Goal: Task Accomplishment & Management: Complete application form

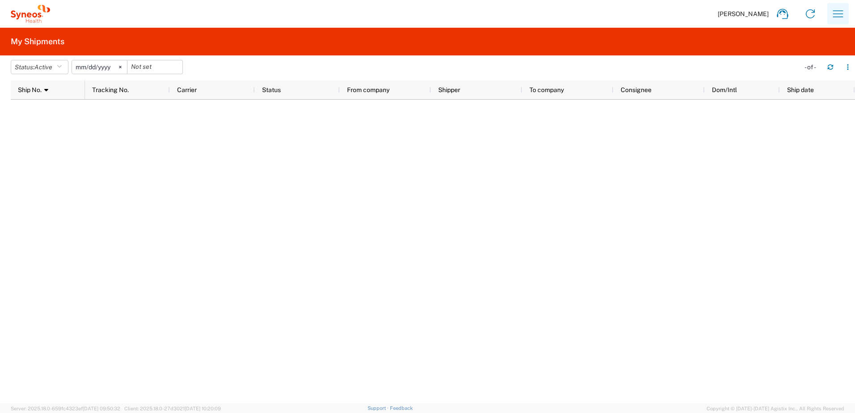
click at [839, 11] on icon "button" at bounding box center [838, 13] width 10 height 7
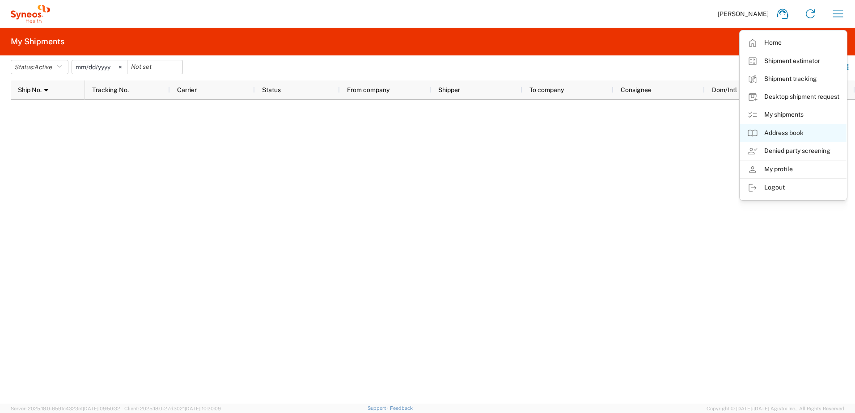
click at [800, 131] on link "Address book" at bounding box center [793, 133] width 106 height 18
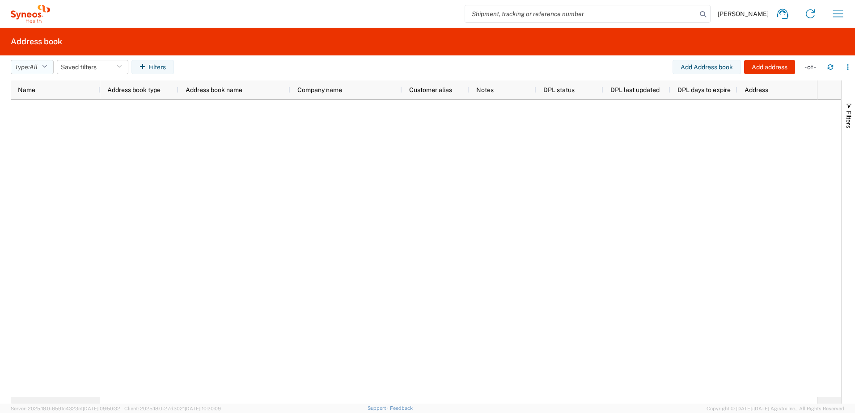
click at [37, 68] on span "All" at bounding box center [34, 67] width 8 height 7
click at [203, 132] on div at bounding box center [458, 248] width 717 height 297
click at [49, 63] on button "Type: All" at bounding box center [32, 67] width 43 height 14
click at [42, 87] on span "All" at bounding box center [63, 87] width 104 height 14
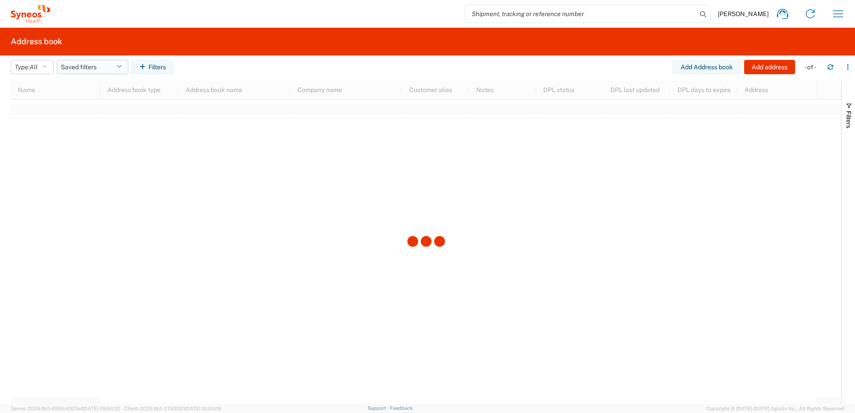
click at [93, 60] on button "Saved filters" at bounding box center [93, 67] width 72 height 14
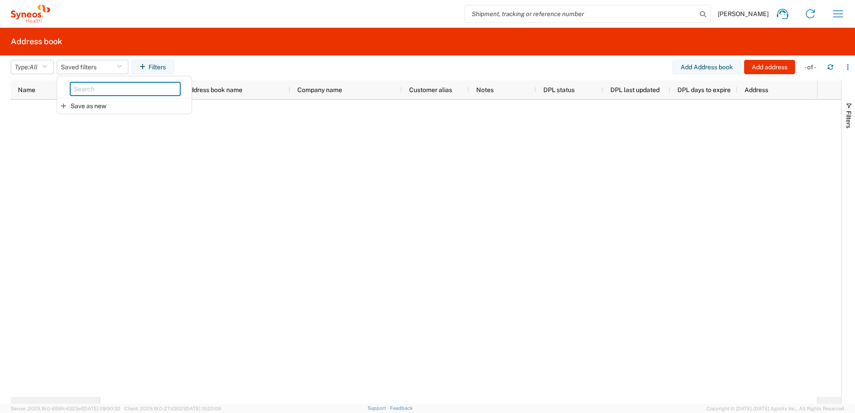
click at [116, 87] on input "search" at bounding box center [125, 89] width 111 height 14
type input "COSTA"
click at [341, 219] on div at bounding box center [458, 248] width 717 height 297
click at [838, 10] on icon "button" at bounding box center [838, 14] width 14 height 14
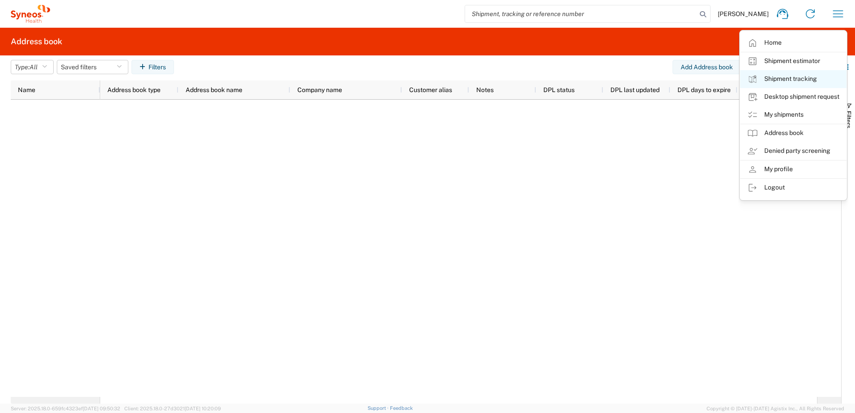
click at [775, 78] on link "Shipment tracking" at bounding box center [793, 79] width 106 height 18
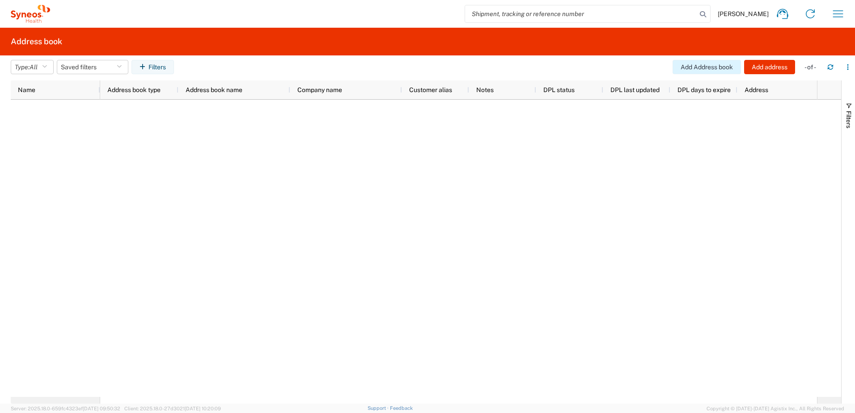
click at [713, 70] on button "Add Address book" at bounding box center [707, 67] width 68 height 14
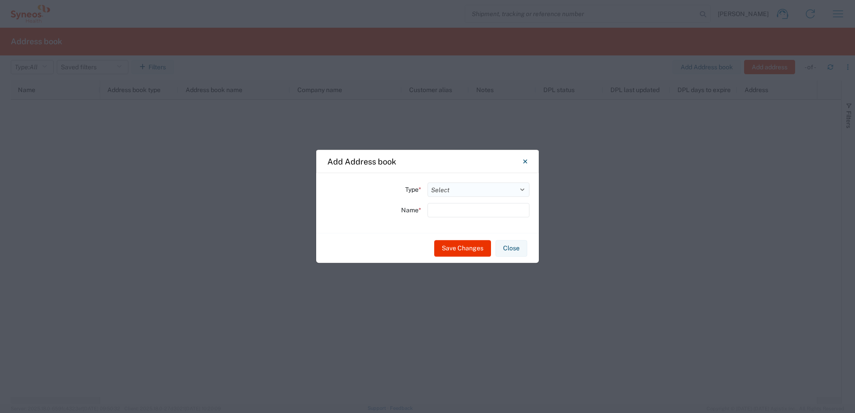
click at [477, 188] on select "Select Location Company Personal Other Shared" at bounding box center [479, 189] width 102 height 14
select select "SHARED"
click at [428, 182] on select "Select Location Company Personal Other Shared" at bounding box center [479, 189] width 102 height 14
click at [458, 206] on input "text" at bounding box center [479, 210] width 102 height 14
type input "COSTA"
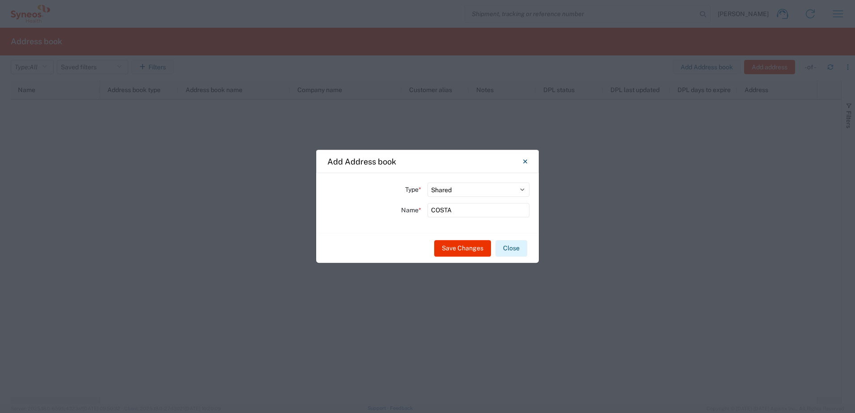
click at [517, 246] on button "Close" at bounding box center [512, 248] width 32 height 17
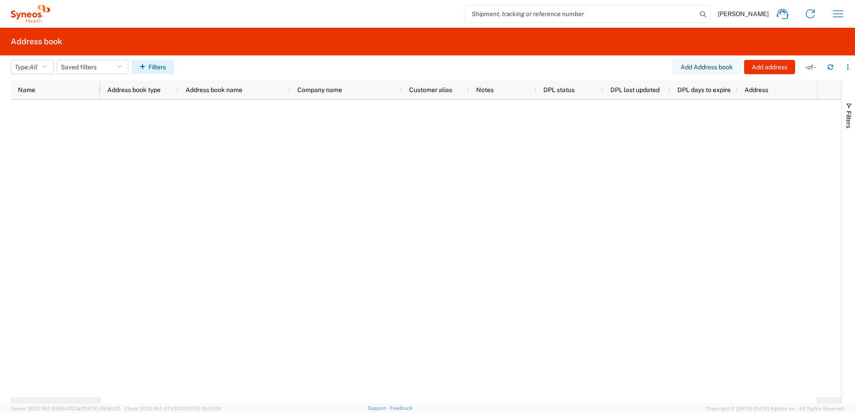
click at [158, 68] on button "Filters" at bounding box center [152, 67] width 42 height 14
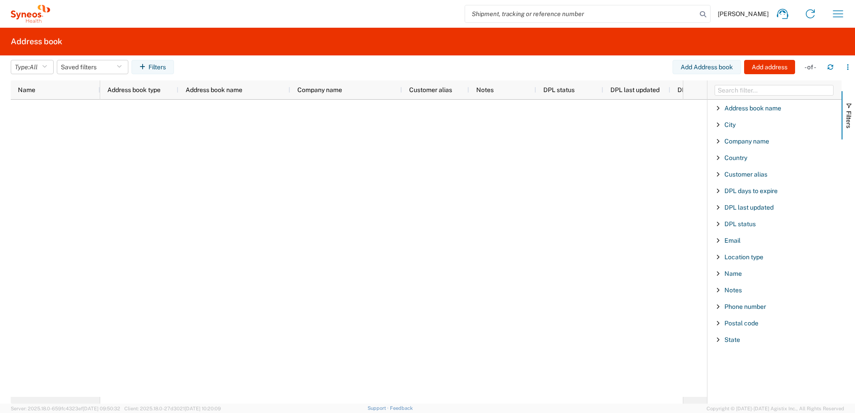
click at [619, 222] on div at bounding box center [391, 248] width 583 height 297
click at [850, 68] on icon "button" at bounding box center [848, 67] width 6 height 6
click at [453, 190] on div at bounding box center [391, 248] width 583 height 297
click at [836, 11] on icon "button" at bounding box center [838, 14] width 14 height 14
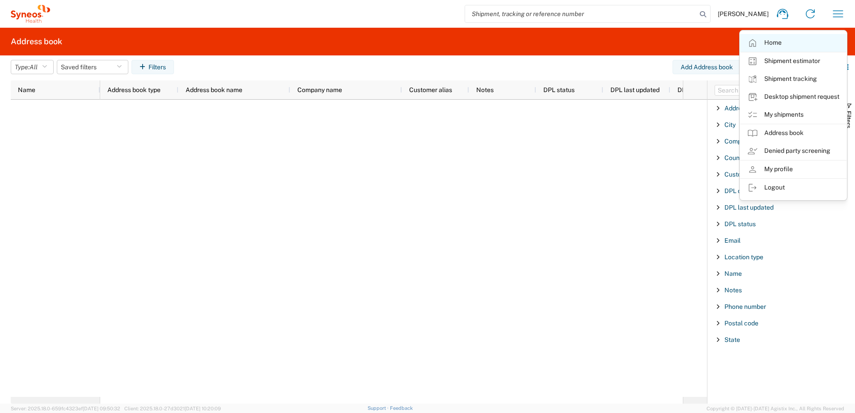
click at [774, 43] on link "Home" at bounding box center [793, 43] width 106 height 18
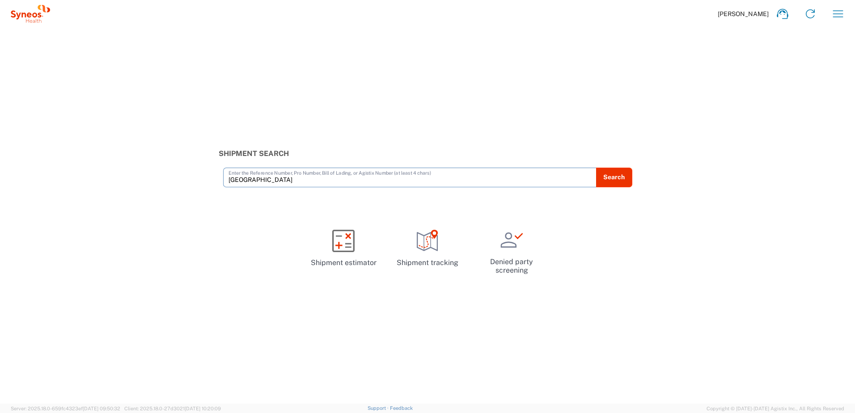
type input "OLOMOUC"
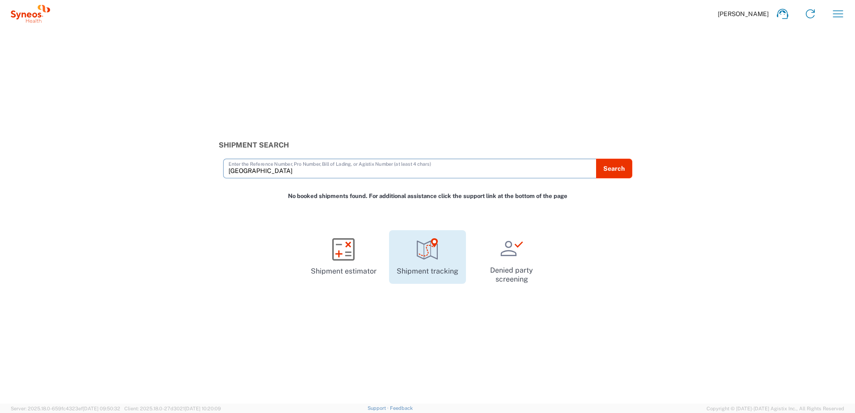
click at [435, 254] on icon at bounding box center [427, 249] width 22 height 22
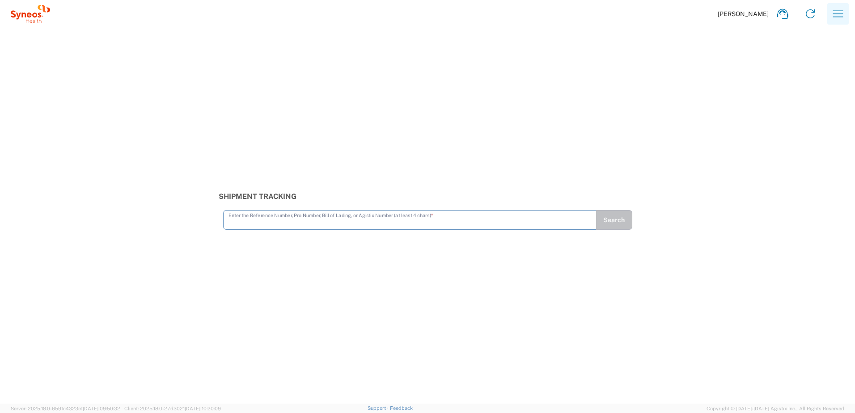
click at [832, 12] on icon "button" at bounding box center [838, 14] width 14 height 14
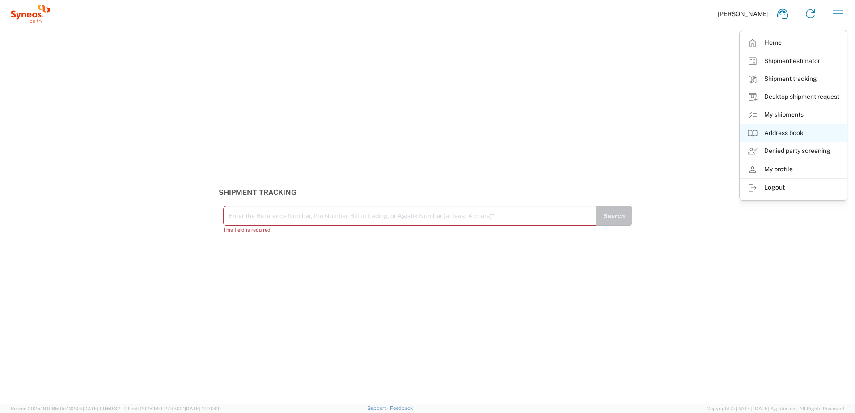
click at [775, 131] on link "Address book" at bounding box center [793, 133] width 106 height 18
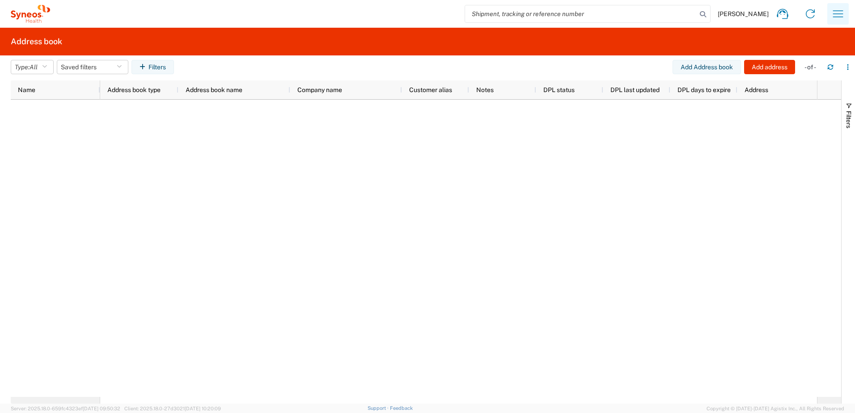
click at [838, 14] on icon "button" at bounding box center [838, 14] width 14 height 14
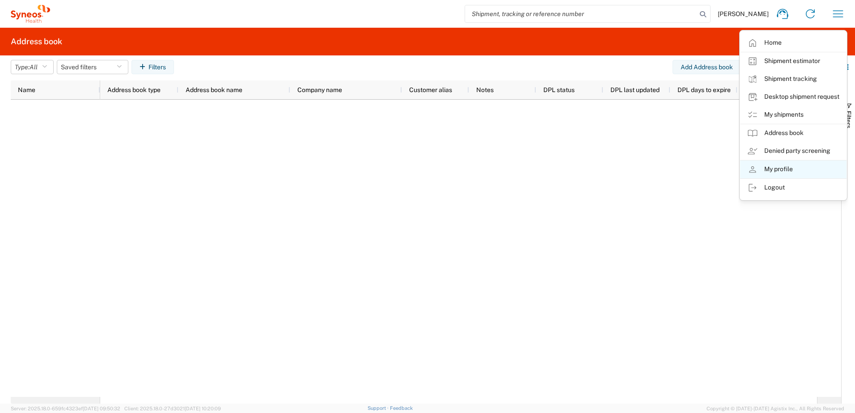
click at [778, 164] on link "My profile" at bounding box center [793, 170] width 106 height 18
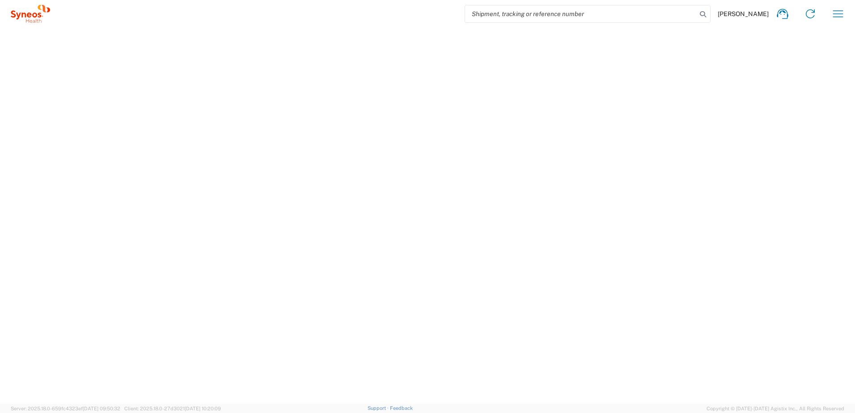
select select "CZ"
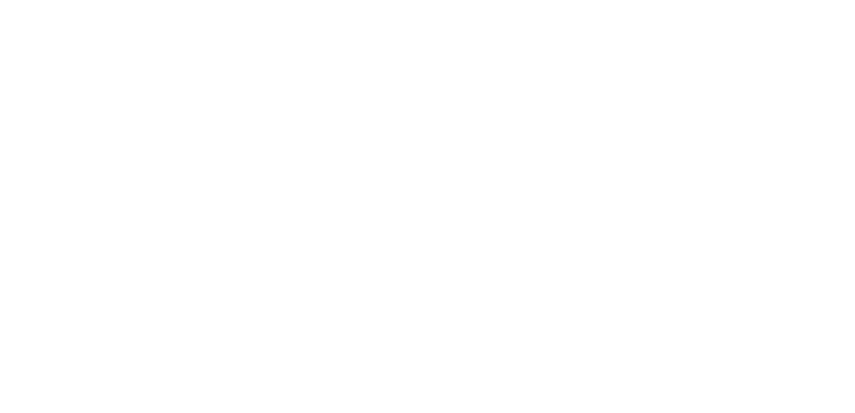
click at [210, 153] on agx-forms-root at bounding box center [427, 206] width 855 height 413
click at [305, 328] on agx-forms-root at bounding box center [427, 206] width 855 height 413
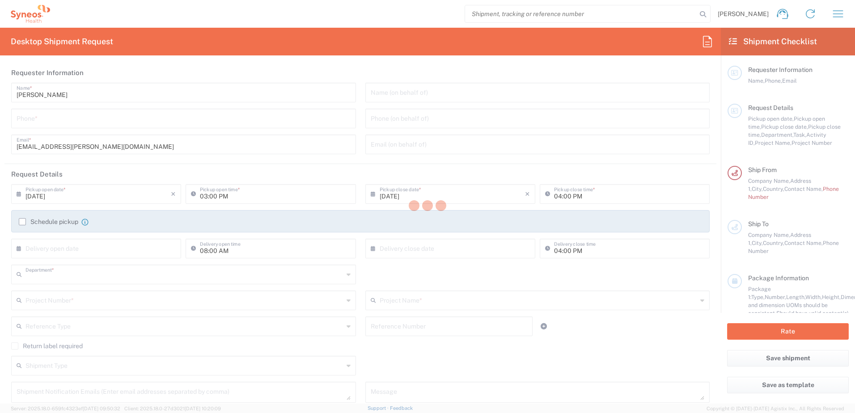
type input "3229"
type input "Czechia"
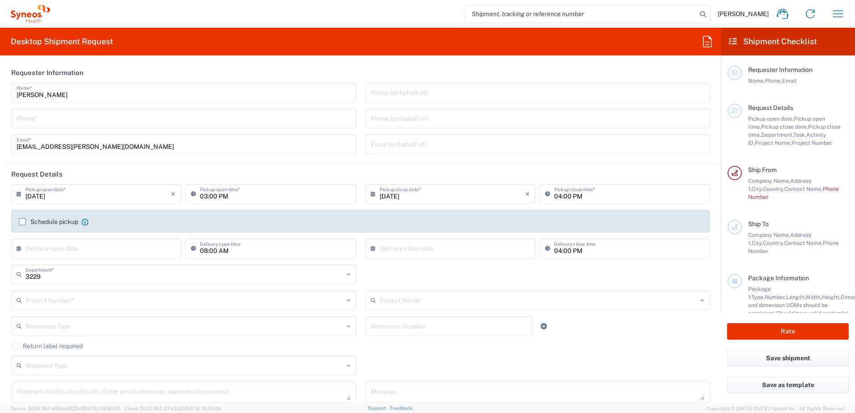
type input "Syneos Health CZ s.r.o"
drag, startPoint x: 122, startPoint y: 117, endPoint x: 158, endPoint y: 117, distance: 35.8
click at [123, 117] on input "tel" at bounding box center [184, 118] width 334 height 16
type input "+420777049203"
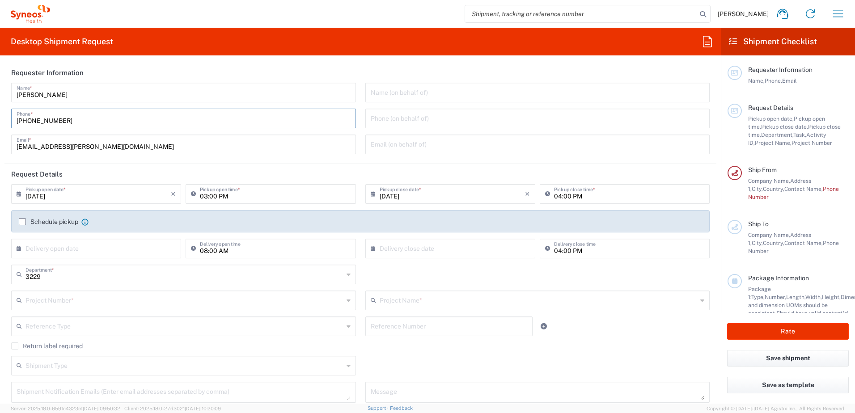
type input "Fakultni nemocnice Olomouc"
type input "Onkologicka klinika"
type input "Zdravotniku 248/7"
type input "Olomouc"
type input "Czechia"
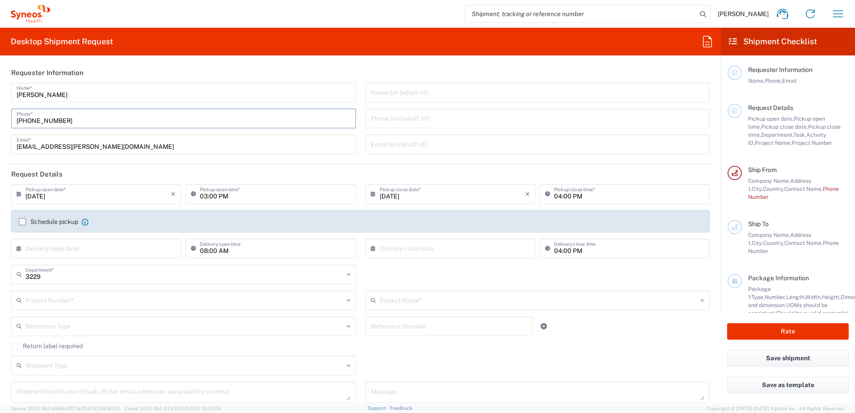
type input "779 00"
type input "Daniela.SantosCosta@fnol.cz"
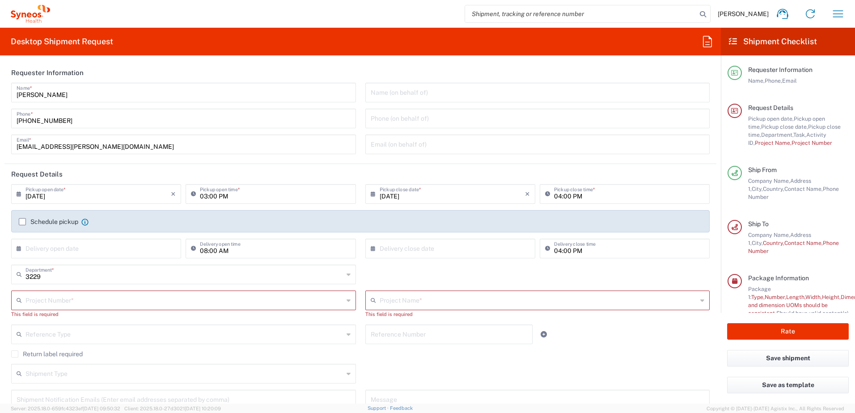
click at [88, 299] on input "text" at bounding box center [184, 300] width 318 height 16
click at [107, 303] on input "70084" at bounding box center [184, 300] width 318 height 16
type input "7004814A"
click at [54, 266] on span "7004814A" at bounding box center [181, 268] width 339 height 14
type input "BioNTech 7004814A"
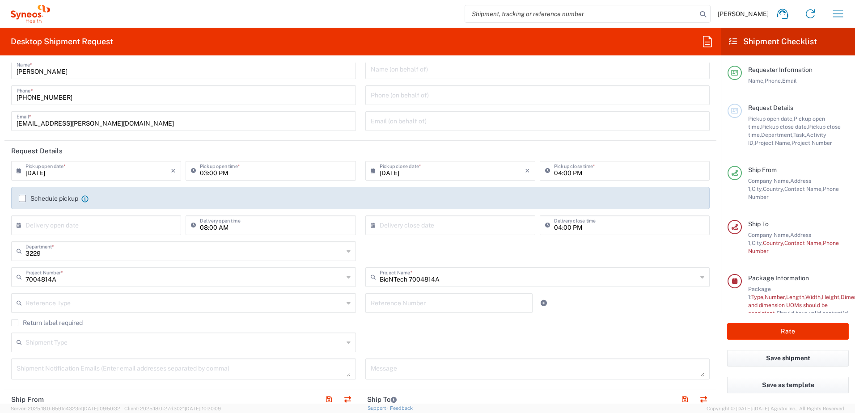
scroll to position [45, 0]
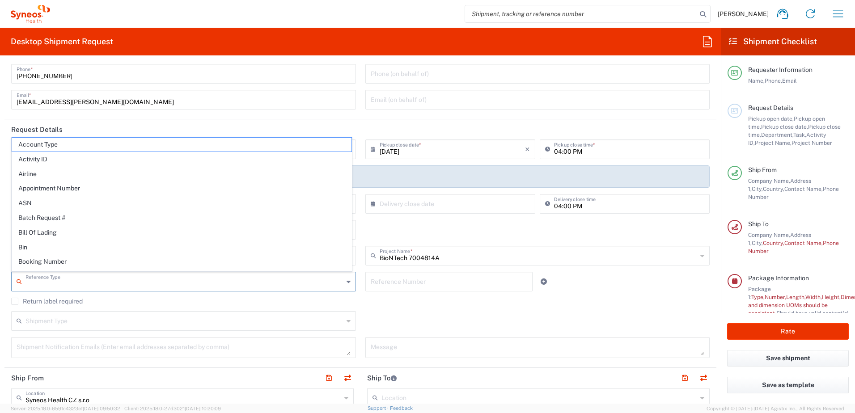
click at [305, 281] on input "text" at bounding box center [184, 281] width 318 height 16
click at [432, 313] on div "Shipment Type Batch Regular" at bounding box center [361, 324] width 708 height 26
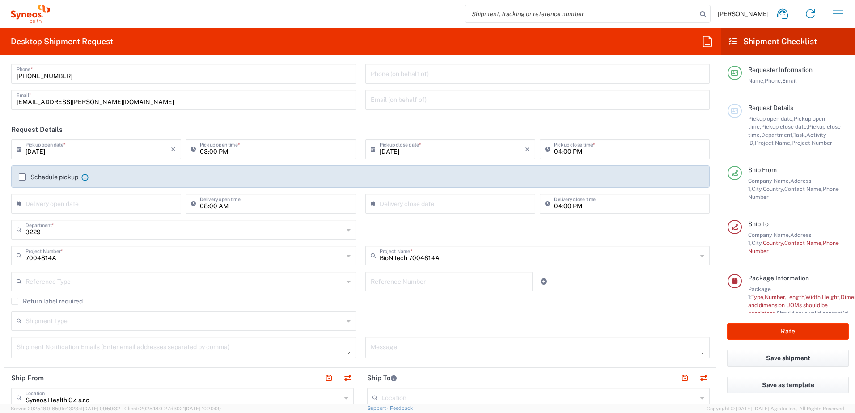
click at [432, 281] on input "text" at bounding box center [449, 281] width 157 height 16
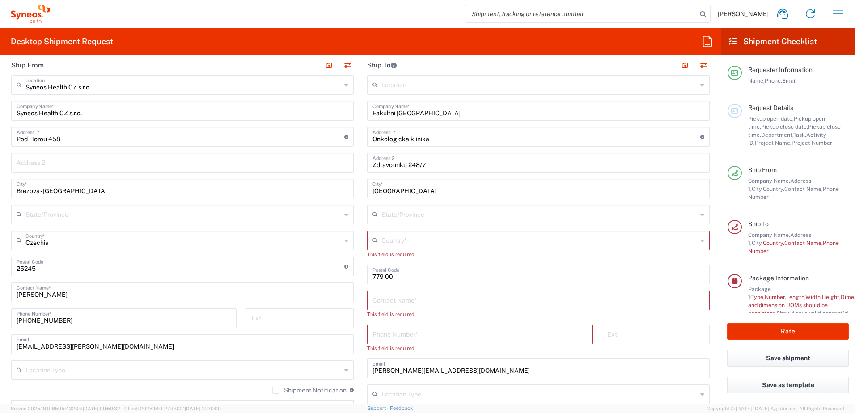
scroll to position [313, 0]
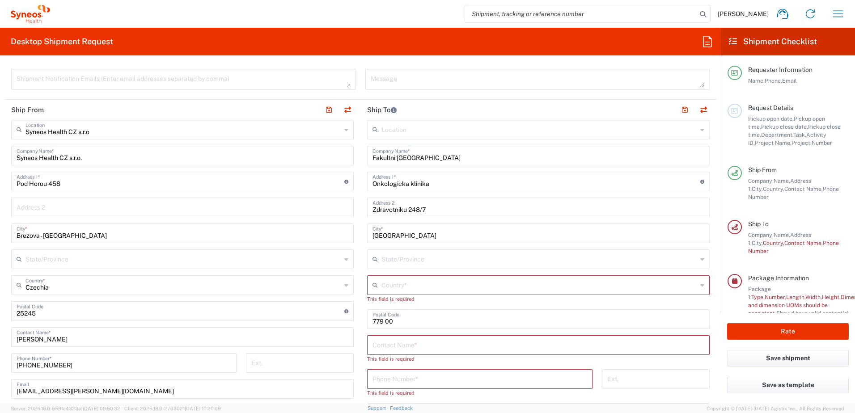
type input "7008414A"
click at [409, 285] on input "text" at bounding box center [539, 285] width 316 height 16
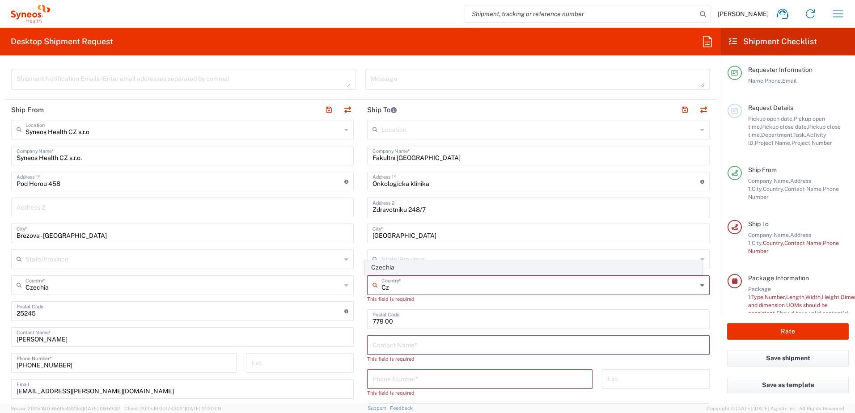
click at [383, 268] on span "Czechia" at bounding box center [534, 268] width 338 height 14
type input "Czechia"
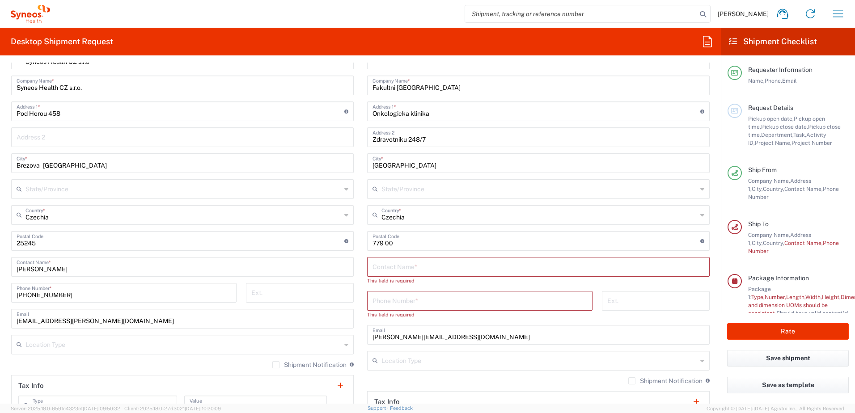
scroll to position [403, 0]
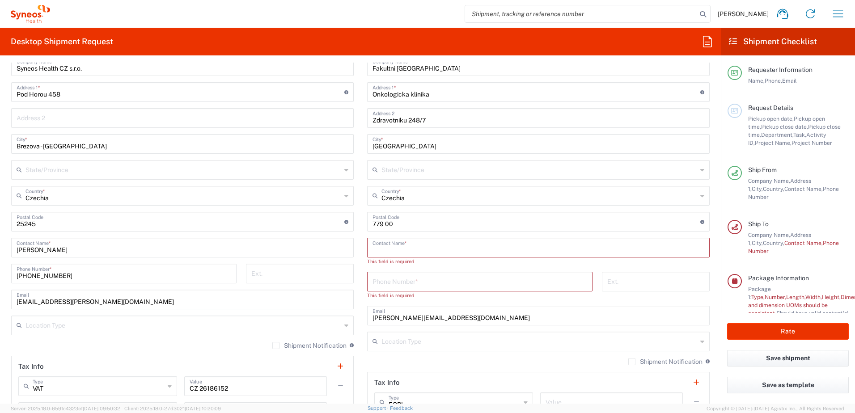
click at [409, 250] on input "text" at bounding box center [539, 247] width 332 height 16
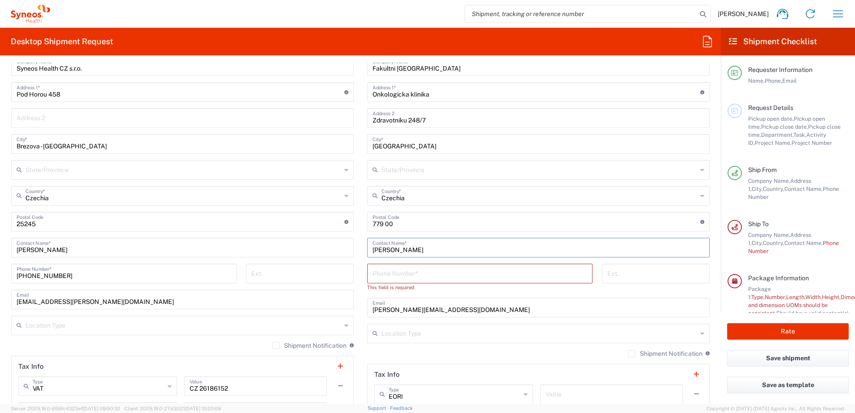
type input "Daniela Santos Costa"
click at [400, 272] on input "tel" at bounding box center [480, 273] width 215 height 16
click at [400, 270] on input "tel" at bounding box center [480, 273] width 215 height 16
paste input "+420738251904"
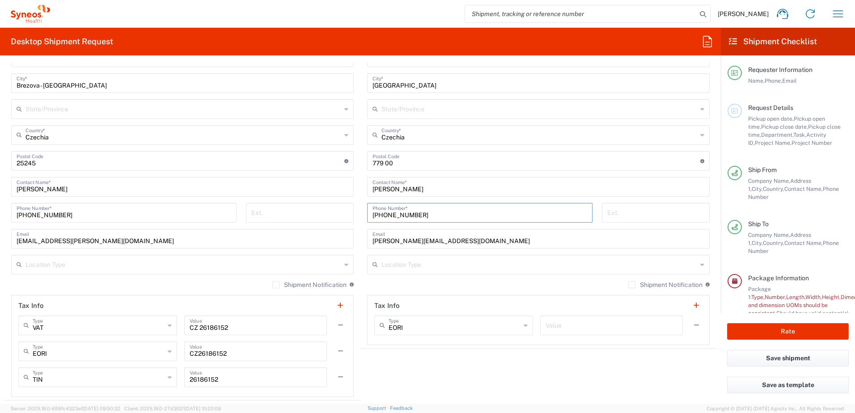
scroll to position [492, 0]
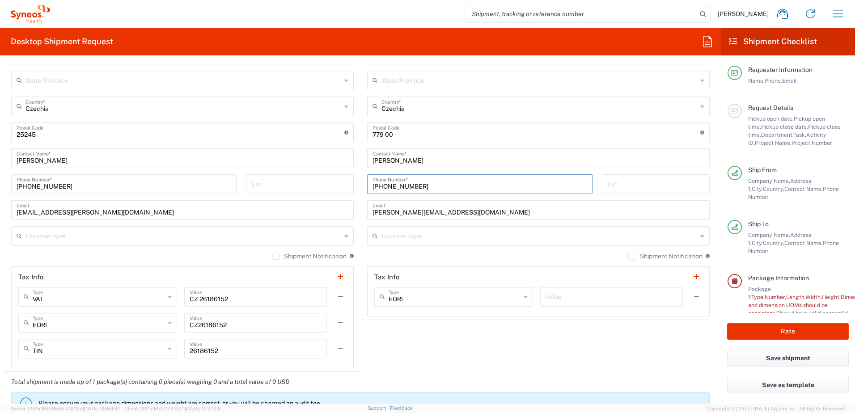
type input "+420738251904"
click at [539, 238] on input "text" at bounding box center [539, 236] width 316 height 16
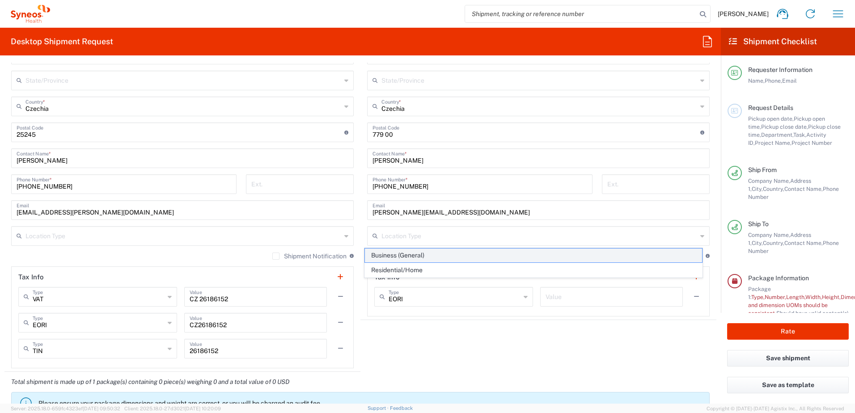
click at [511, 260] on span "Business (General)" at bounding box center [534, 256] width 338 height 14
type input "Business (General)"
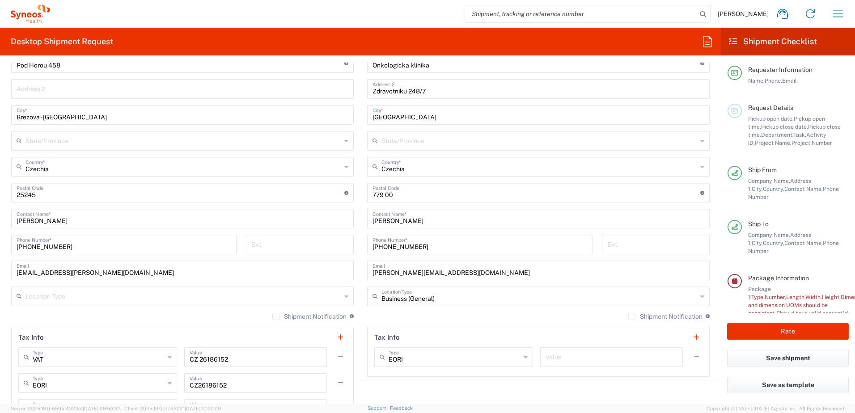
scroll to position [447, 0]
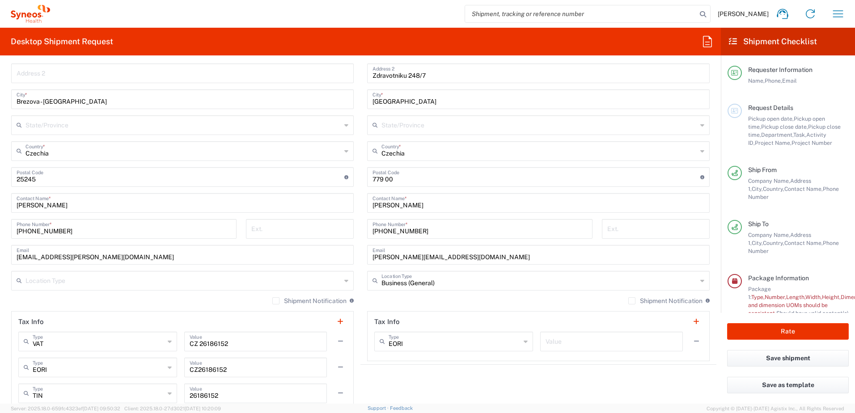
click at [279, 288] on input "text" at bounding box center [183, 280] width 316 height 16
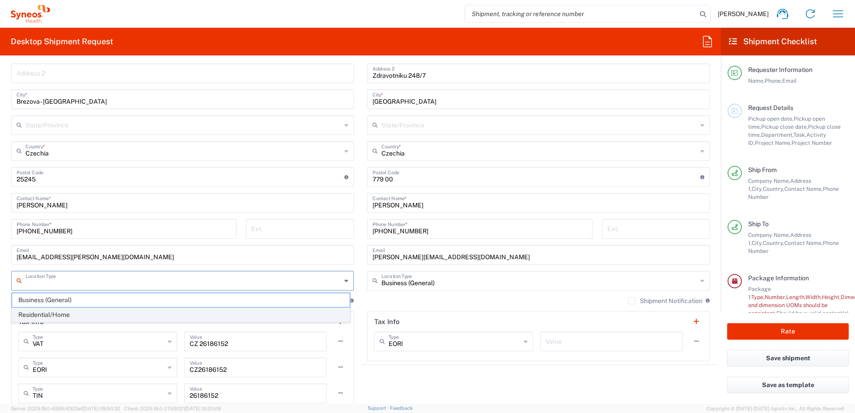
click at [57, 316] on span "Residential/Home" at bounding box center [181, 315] width 338 height 14
type input "Residential/Home"
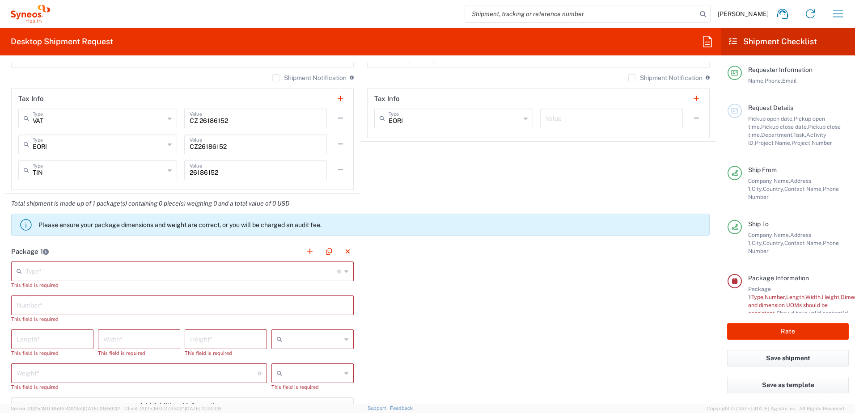
scroll to position [671, 0]
click at [179, 275] on input "text" at bounding box center [181, 271] width 312 height 16
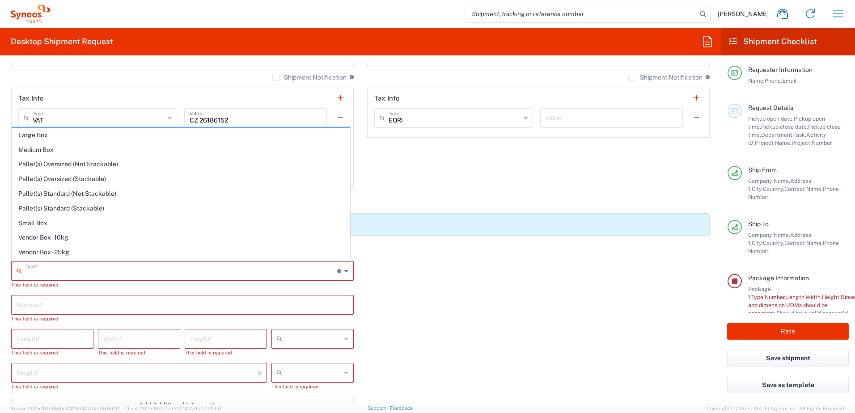
scroll to position [0, 0]
click at [38, 131] on span "Envelope" at bounding box center [181, 134] width 338 height 14
type input "Envelope"
type input "1"
type input "9.5"
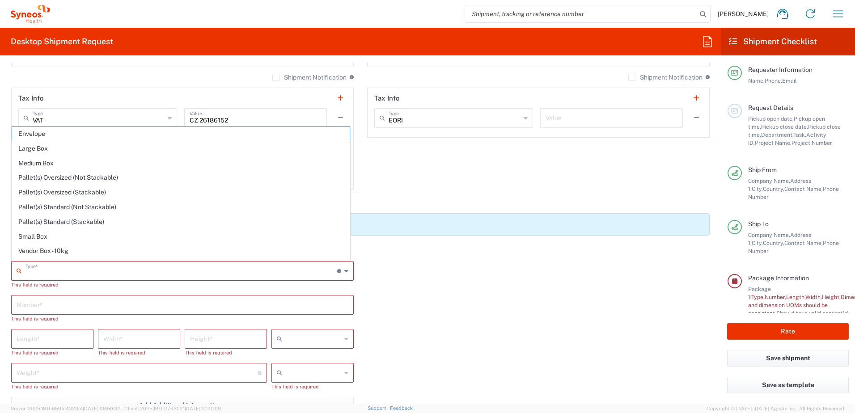
type input "12.5"
type input "0.25"
type input "in"
type input "0.45"
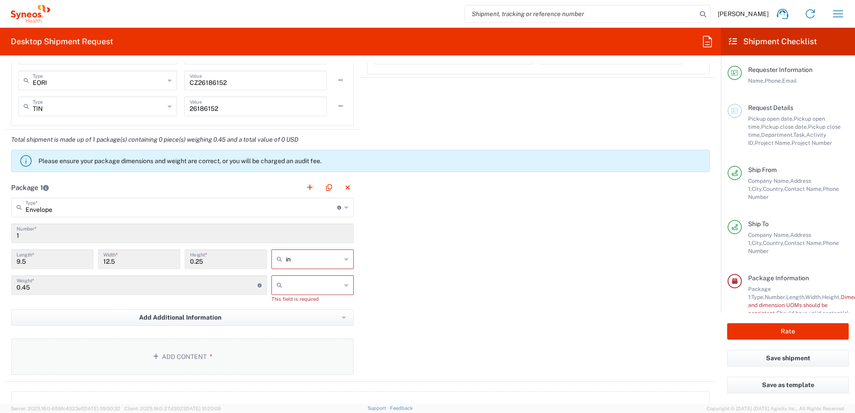
scroll to position [760, 0]
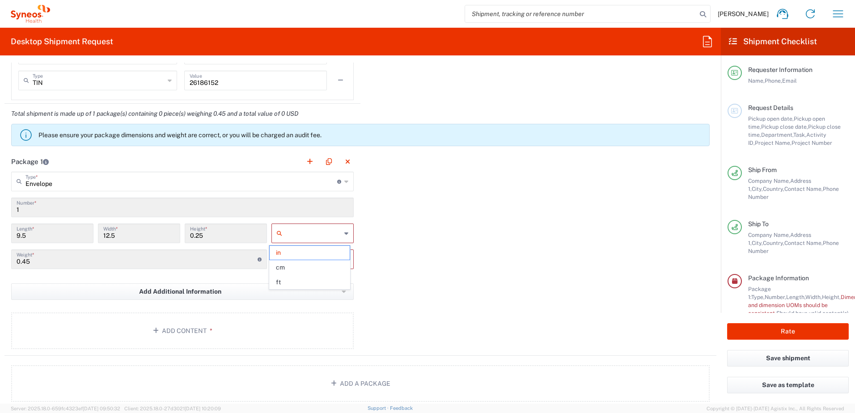
click at [306, 226] on div at bounding box center [312, 234] width 82 height 20
click at [287, 267] on span "cm" at bounding box center [310, 268] width 80 height 14
type input "24.13"
type input "31.75"
type input "0.64"
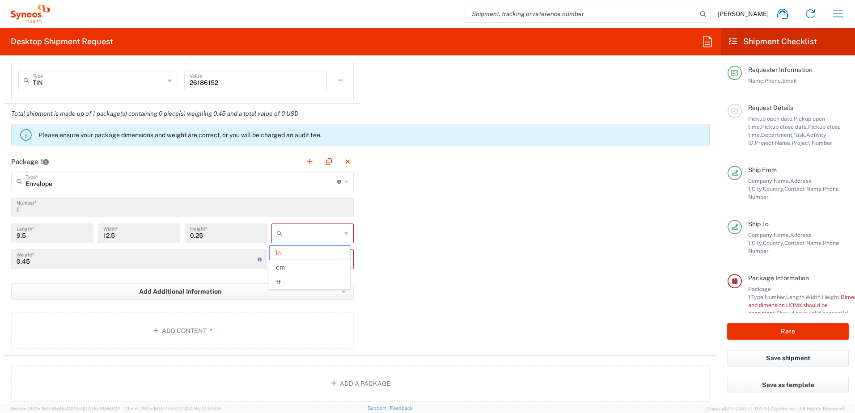
type input "cm"
click at [292, 265] on input "text" at bounding box center [313, 259] width 55 height 14
click at [292, 280] on span "kgs" at bounding box center [310, 279] width 80 height 14
type input "kgs"
click at [433, 261] on div "Package 1 Envelope Type * Material used to package goods Envelope Large Box Med…" at bounding box center [360, 250] width 712 height 196
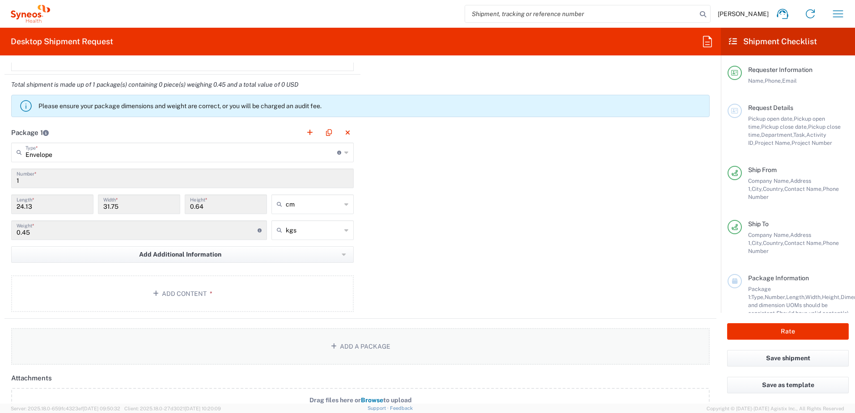
scroll to position [805, 0]
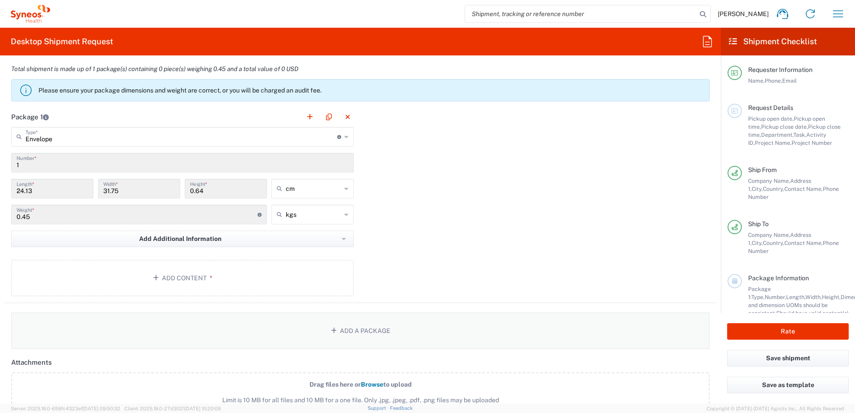
click at [219, 314] on button "Add a Package" at bounding box center [360, 331] width 699 height 37
click at [223, 282] on button "Add Content *" at bounding box center [182, 278] width 343 height 37
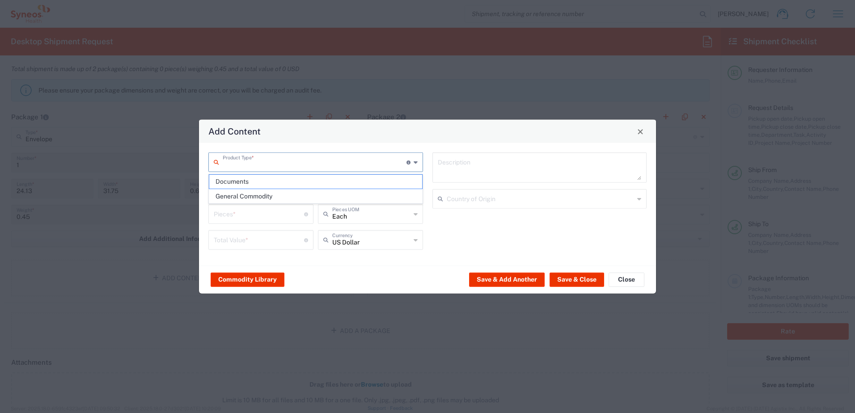
click at [274, 162] on input "text" at bounding box center [315, 162] width 184 height 16
click at [244, 182] on span "Documents" at bounding box center [315, 182] width 213 height 14
type input "Documents"
type input "1"
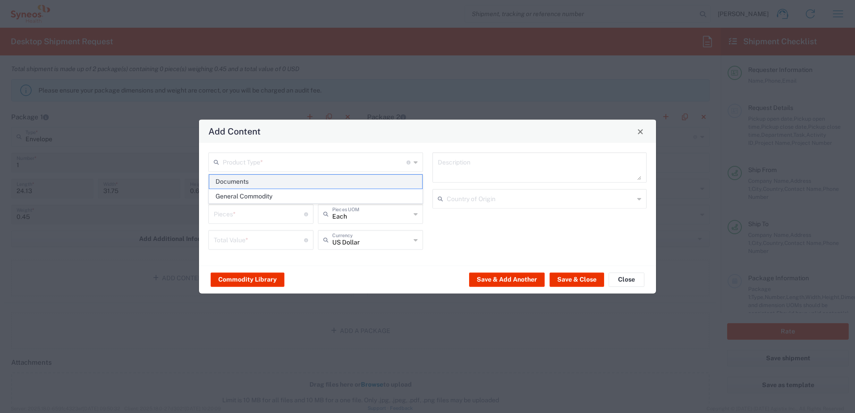
type input "1"
type textarea "Documents"
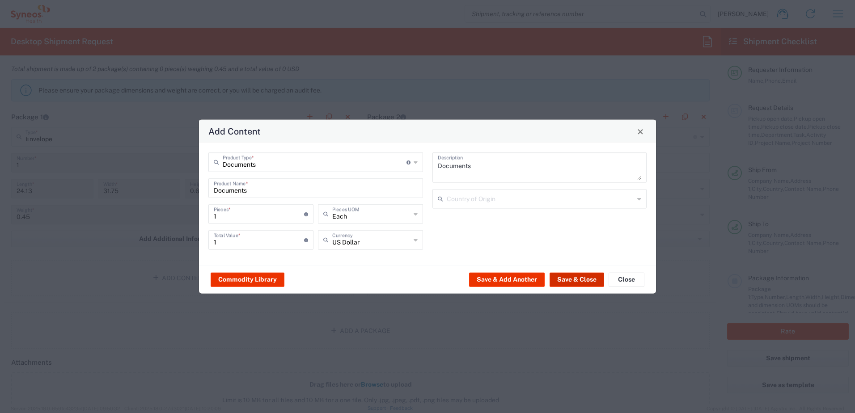
click at [568, 278] on button "Save & Close" at bounding box center [577, 279] width 55 height 14
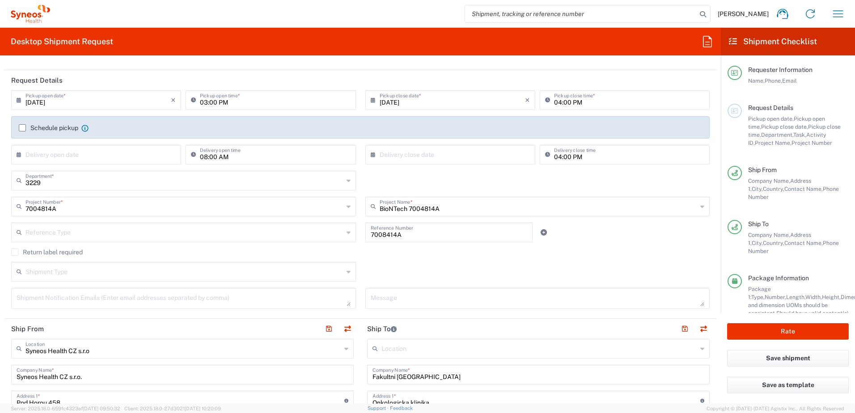
scroll to position [89, 0]
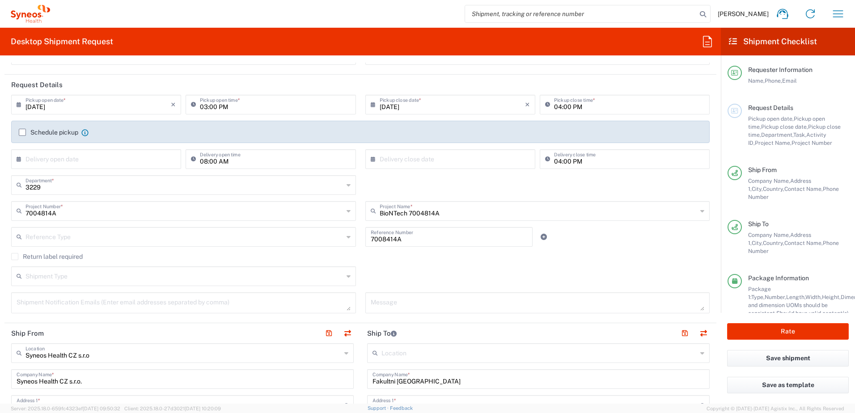
click at [76, 236] on input "text" at bounding box center [184, 237] width 318 height 16
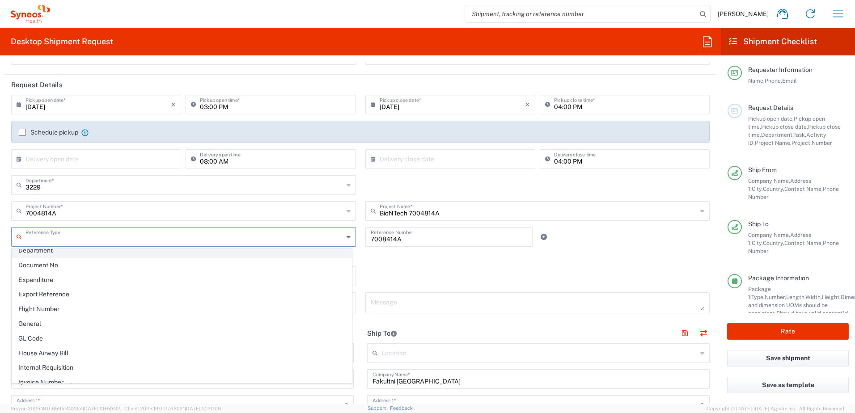
scroll to position [268, 0]
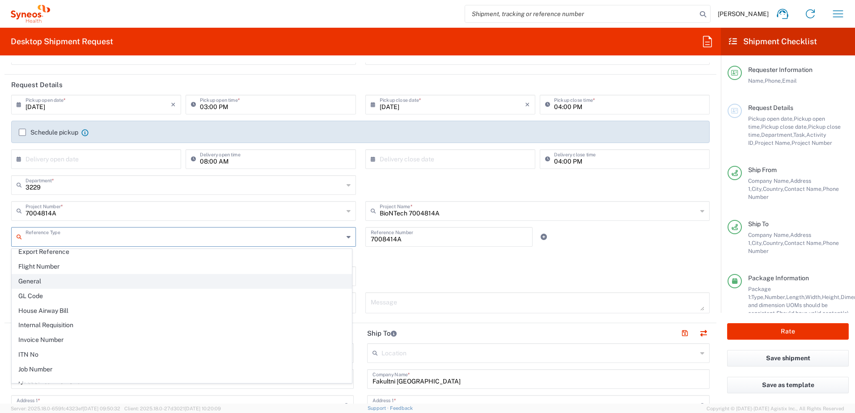
click at [34, 280] on span "General" at bounding box center [181, 282] width 339 height 14
type input "General"
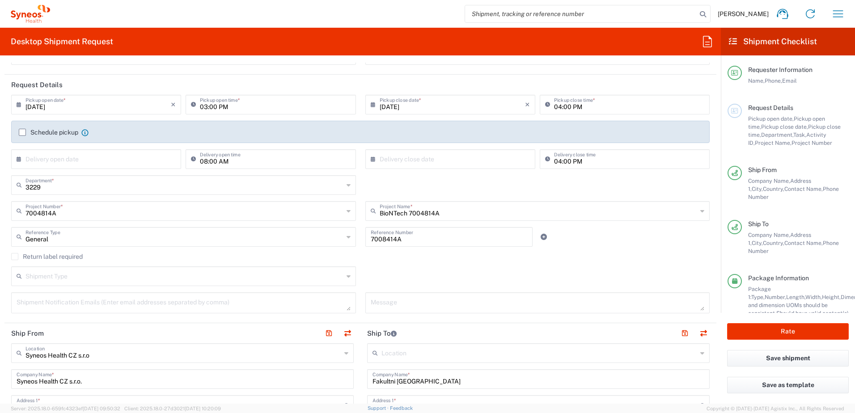
click at [68, 274] on input "text" at bounding box center [184, 276] width 318 height 16
click at [129, 258] on agx-checkbox-control "Return label required" at bounding box center [360, 256] width 699 height 7
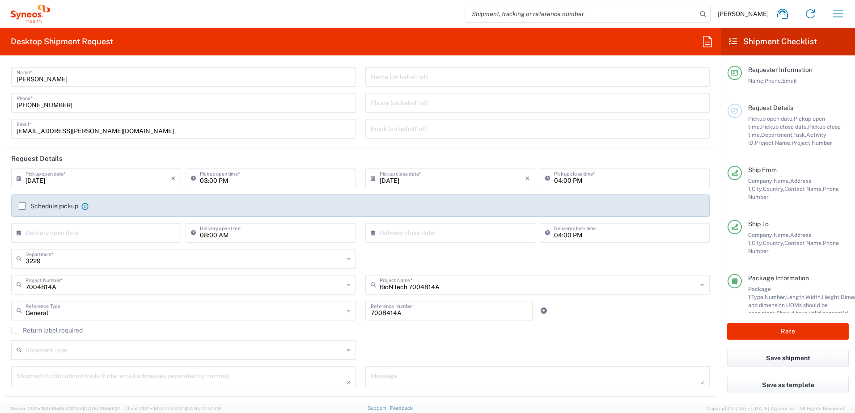
scroll to position [0, 0]
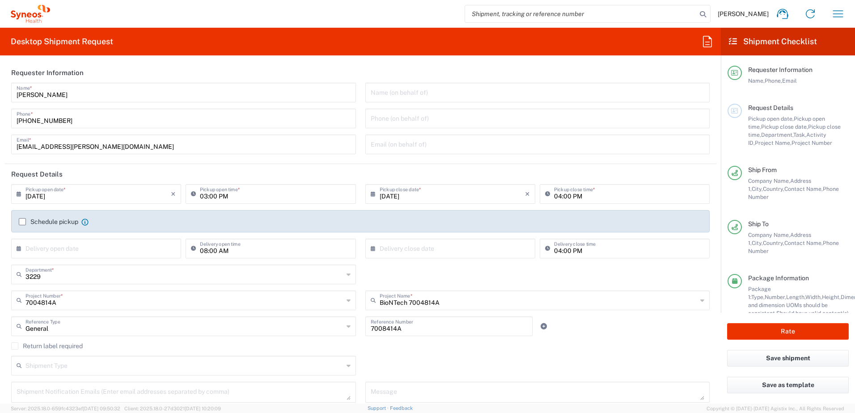
drag, startPoint x: 48, startPoint y: 243, endPoint x: 27, endPoint y: 250, distance: 22.6
click at [48, 243] on input "text" at bounding box center [97, 248] width 145 height 16
click at [19, 249] on icon at bounding box center [21, 249] width 9 height 14
click at [18, 250] on icon at bounding box center [21, 249] width 9 height 14
click at [98, 304] on span "10" at bounding box center [97, 304] width 13 height 13
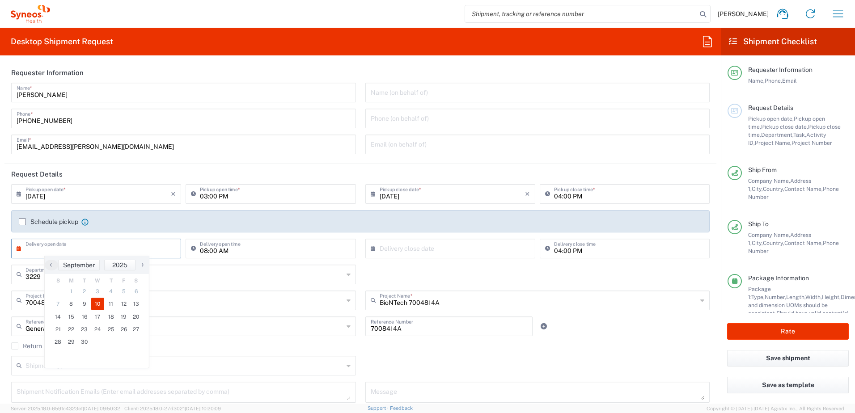
type input "09/10/2025"
drag, startPoint x: 485, startPoint y: 251, endPoint x: 473, endPoint y: 266, distance: 18.7
click at [484, 251] on input "text" at bounding box center [452, 248] width 145 height 16
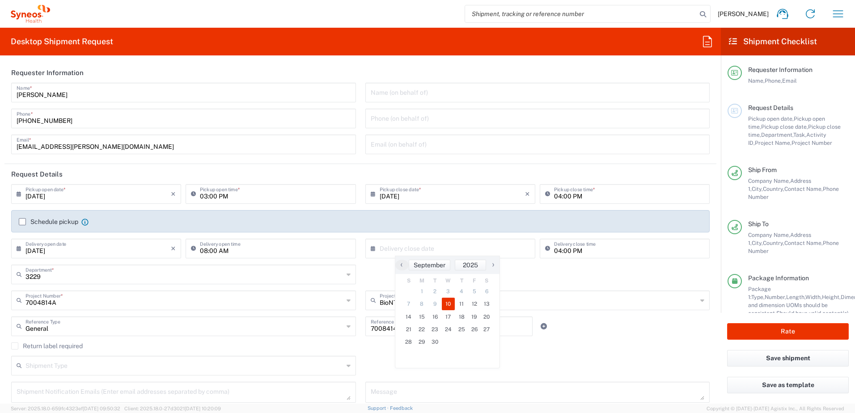
click at [448, 305] on span "10" at bounding box center [448, 304] width 13 height 13
type input "09/10/2025"
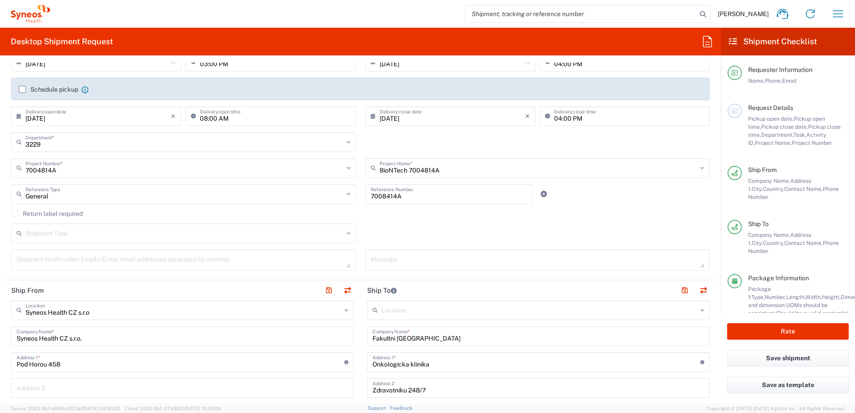
scroll to position [179, 0]
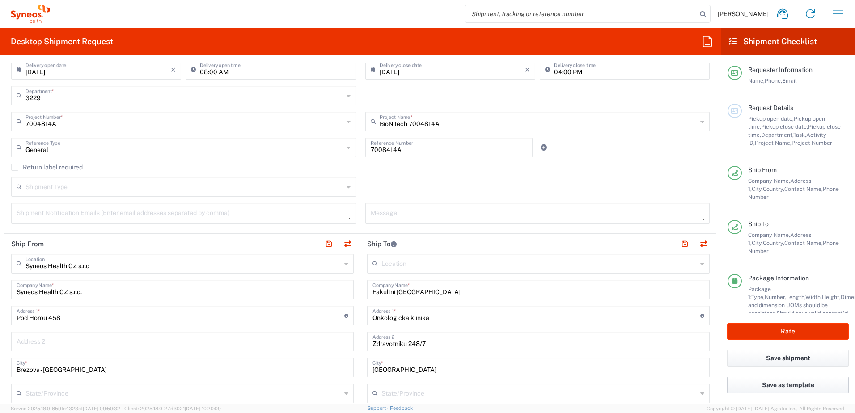
click at [776, 384] on button "Save as template" at bounding box center [788, 385] width 122 height 17
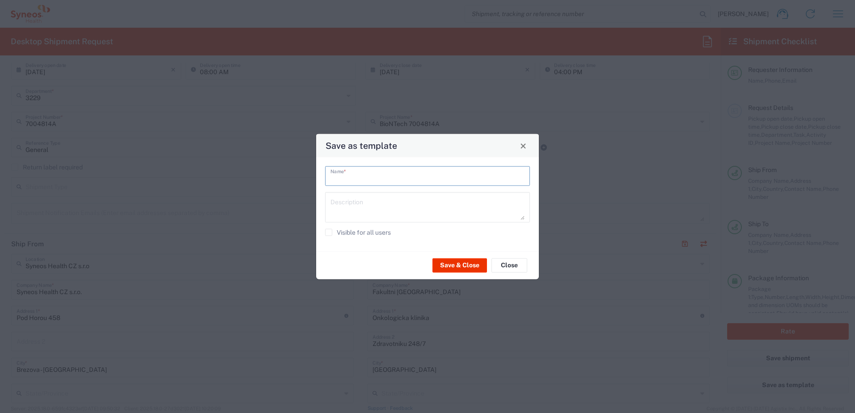
click at [395, 177] on input "text" at bounding box center [428, 176] width 194 height 16
type input "Daniela Santos Costa - FN Olomouc"
click at [458, 264] on button "Save & Close" at bounding box center [459, 265] width 55 height 14
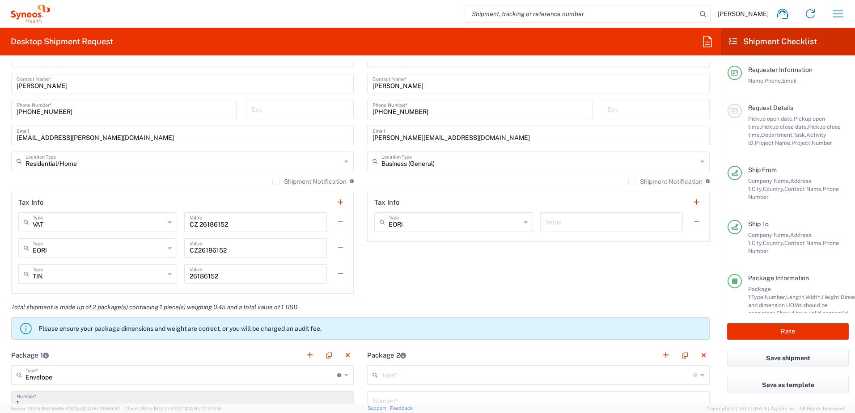
scroll to position [581, 0]
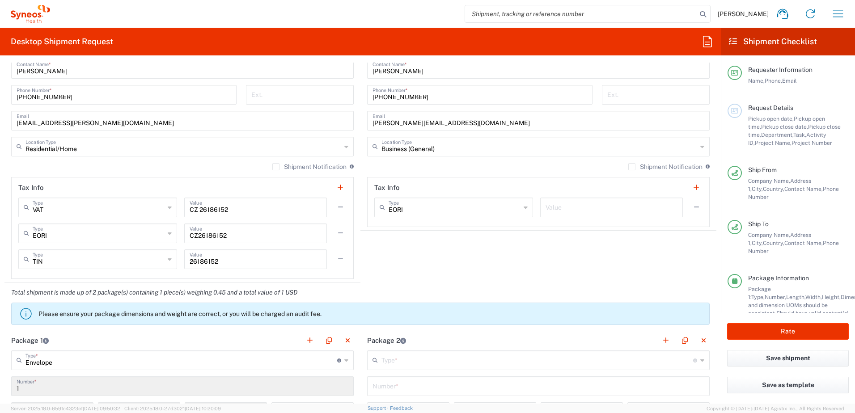
click at [623, 205] on input "text" at bounding box center [612, 207] width 132 height 16
drag, startPoint x: 500, startPoint y: 260, endPoint x: 497, endPoint y: 273, distance: 13.8
click at [501, 259] on agx-shipment-stop-widget "Ship To Location Addison Whitney LLC-Morrisvile NC US Barcelona-Syneos Health B…" at bounding box center [538, 56] width 356 height 451
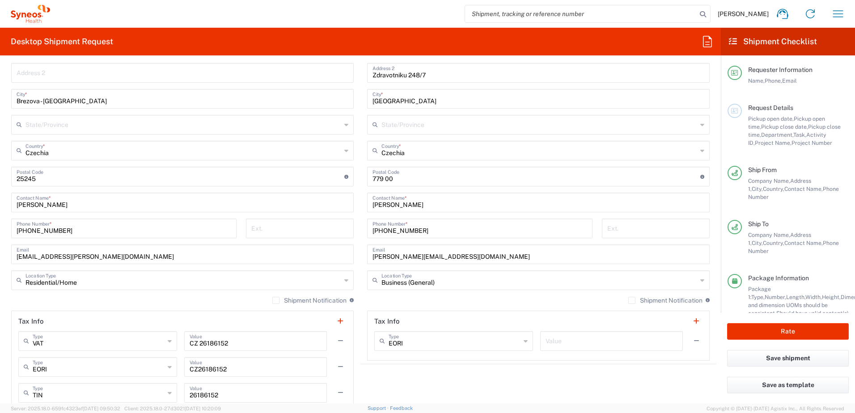
scroll to position [447, 0]
drag, startPoint x: 793, startPoint y: 335, endPoint x: 298, endPoint y: 353, distance: 495.4
click at [793, 334] on button "Rate" at bounding box center [788, 331] width 122 height 17
type input "7004814A"
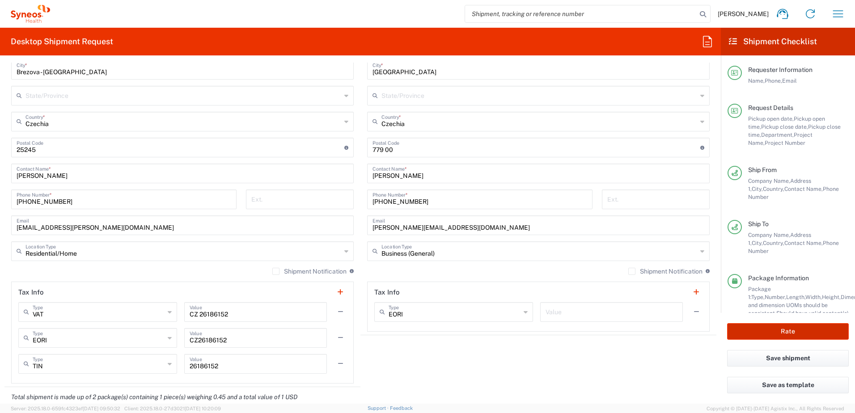
scroll to position [492, 0]
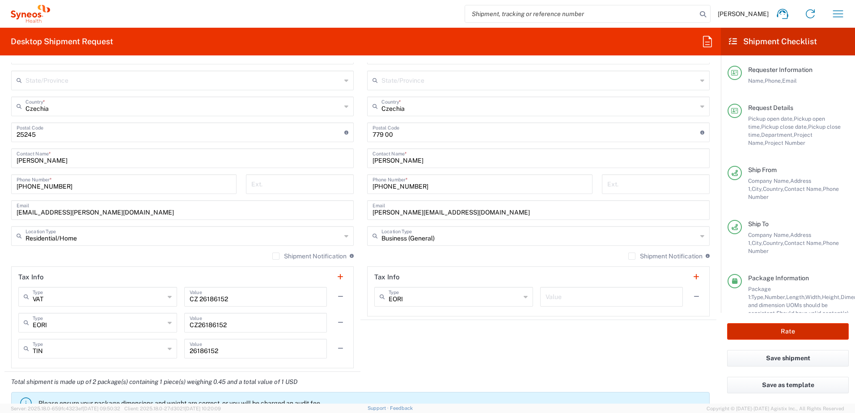
click at [790, 331] on button "Rate" at bounding box center [788, 331] width 122 height 17
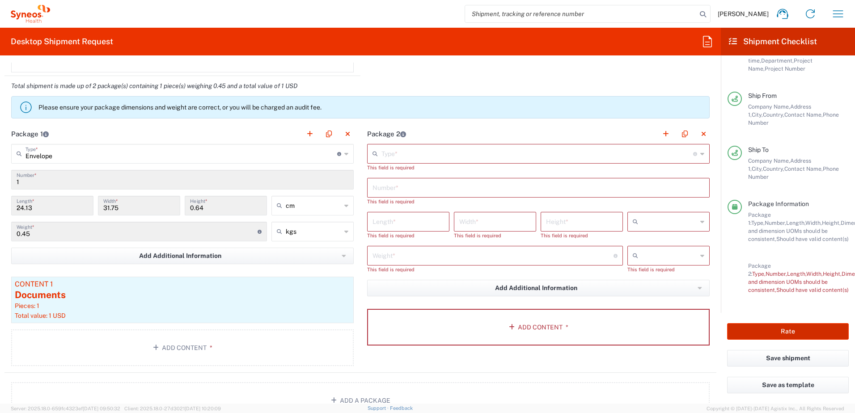
scroll to position [805, 0]
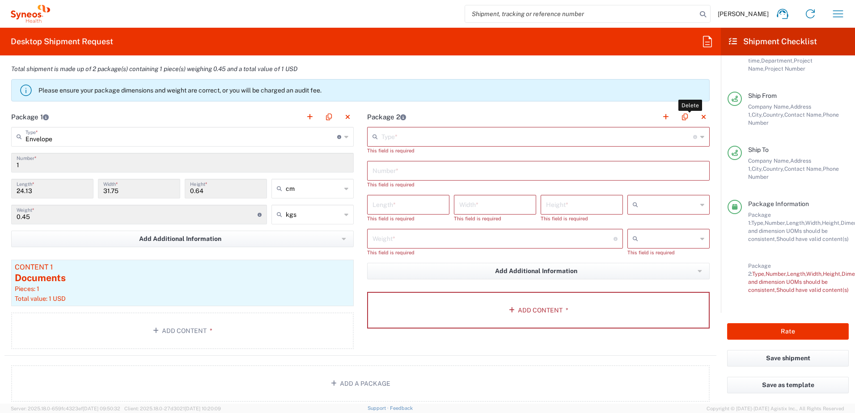
click at [698, 119] on button "button" at bounding box center [703, 117] width 13 height 13
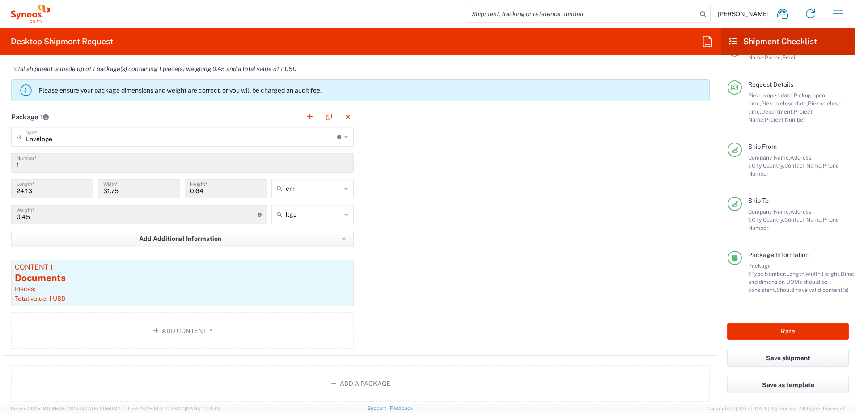
scroll to position [31, 0]
drag, startPoint x: 780, startPoint y: 332, endPoint x: 532, endPoint y: 313, distance: 248.1
click at [780, 332] on button "Rate" at bounding box center [788, 331] width 122 height 17
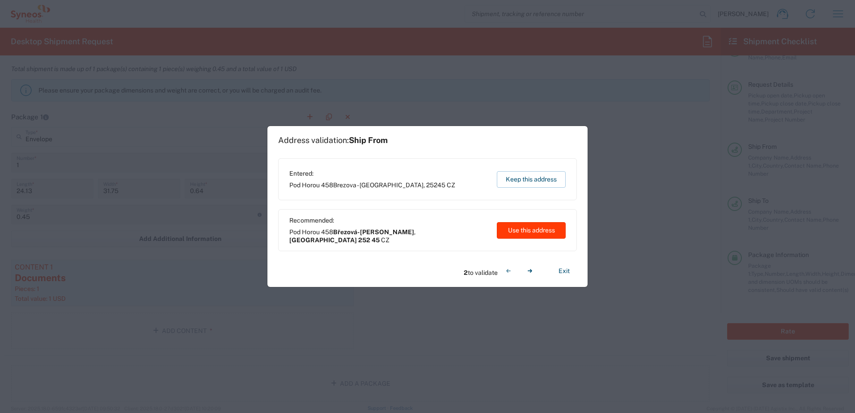
click at [535, 235] on button "Use this address" at bounding box center [531, 230] width 69 height 17
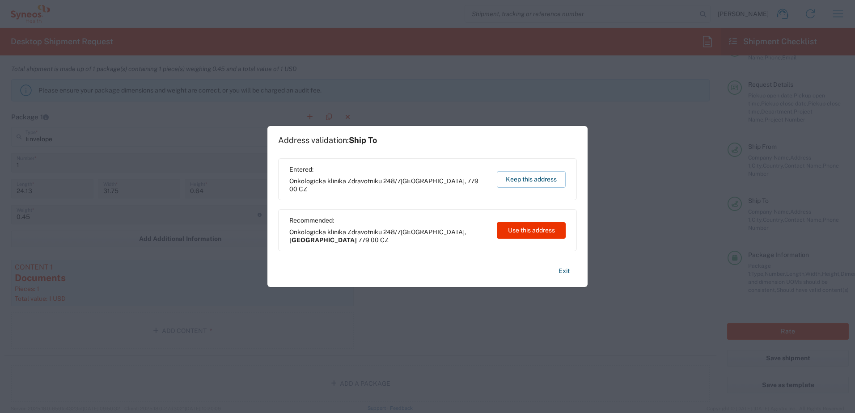
drag, startPoint x: 535, startPoint y: 229, endPoint x: 461, endPoint y: 289, distance: 95.4
click at [534, 229] on button "Use this address" at bounding box center [531, 230] width 69 height 17
type input "Březová-Oleško"
type input "Středočeský kraj"
type input "252 45"
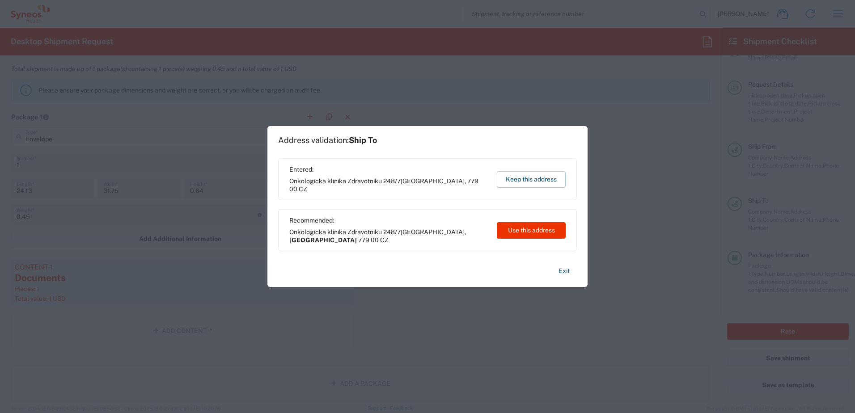
type input "Olomoucký kraj"
type input "Czechia"
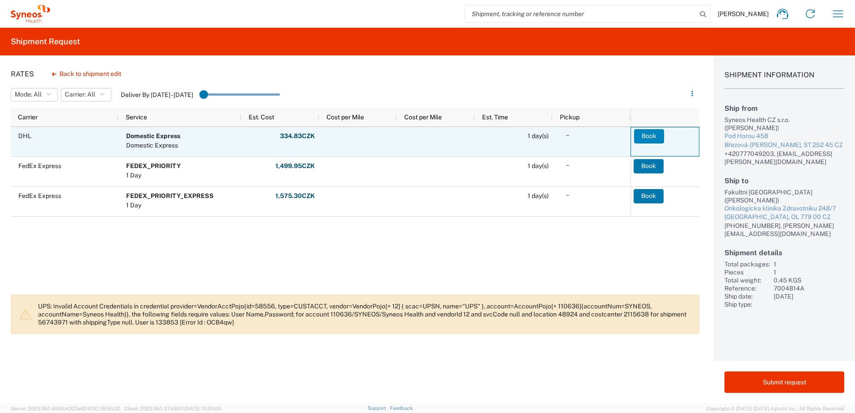
click at [652, 136] on button "Book" at bounding box center [649, 136] width 30 height 14
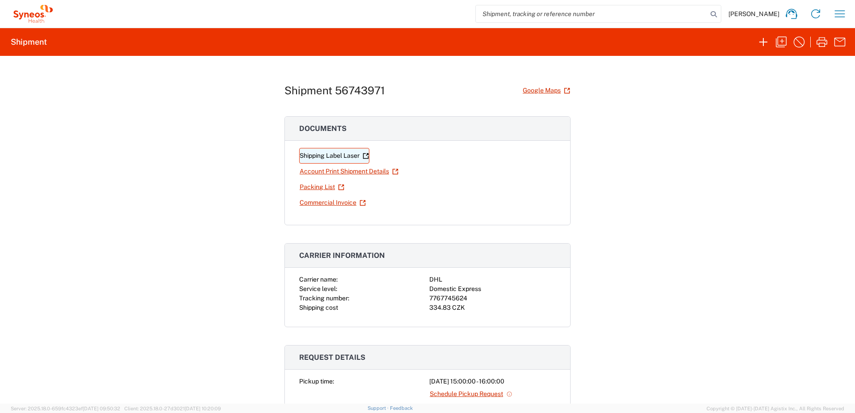
click at [313, 157] on link "Shipping Label Laser" at bounding box center [334, 156] width 70 height 16
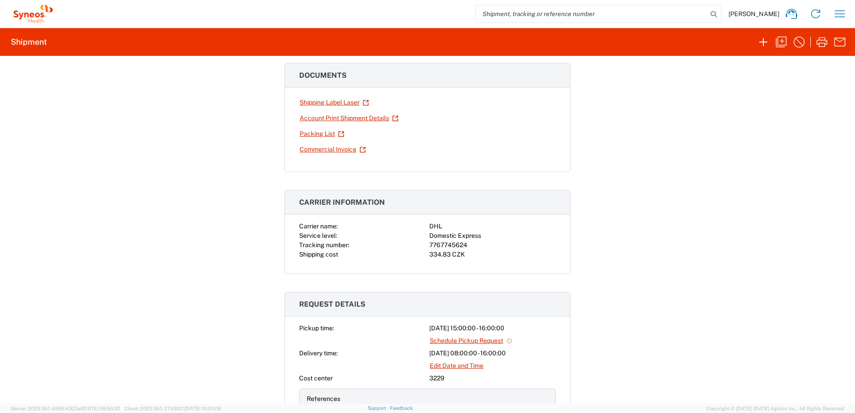
scroll to position [179, 0]
